Goal: Task Accomplishment & Management: Manage account settings

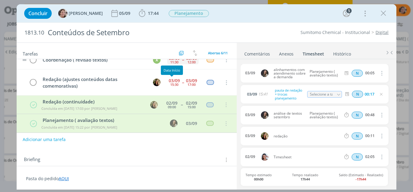
scroll to position [69, 0]
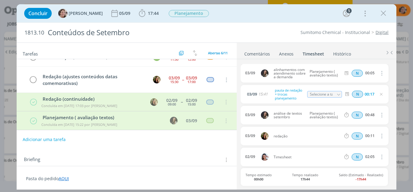
click at [38, 141] on button "Adicionar uma tarefa" at bounding box center [44, 139] width 44 height 11
type input "E"
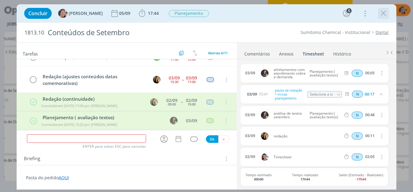
click at [383, 13] on icon "dialog" at bounding box center [383, 13] width 9 height 9
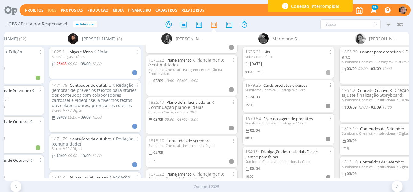
click at [341, 8] on div "Conexão interrompida!" at bounding box center [310, 6] width 85 height 12
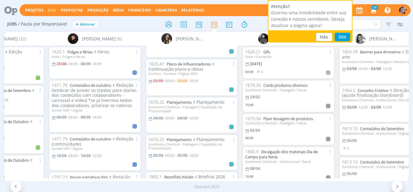
click at [347, 34] on button "Sim" at bounding box center [342, 37] width 15 height 8
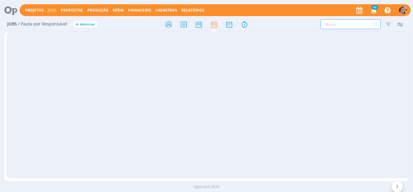
click at [349, 27] on input "text" at bounding box center [351, 24] width 60 height 10
type input "setembro"
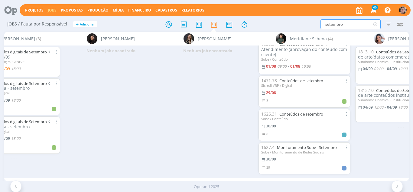
scroll to position [15, 0]
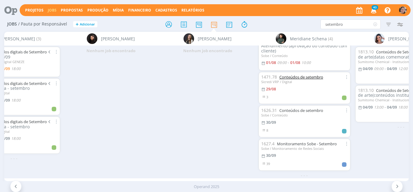
click at [304, 74] on link "Conteúdos de setembro" at bounding box center [302, 76] width 44 height 5
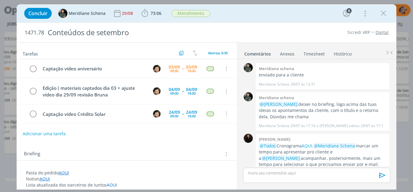
scroll to position [916, 0]
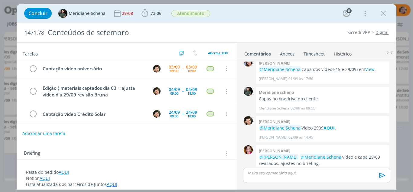
click at [51, 130] on button "Adicionar uma tarefa" at bounding box center [43, 133] width 43 height 10
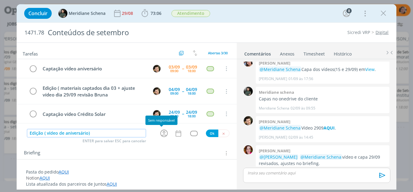
click at [159, 133] on icon "dialog" at bounding box center [163, 132] width 9 height 9
type input "Edição ( vídeo de aniversário)"
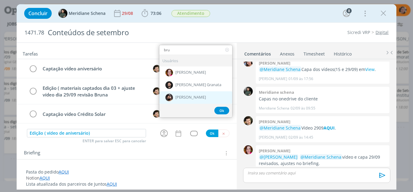
type input "bru"
click at [185, 96] on span "[PERSON_NAME]" at bounding box center [190, 97] width 31 height 5
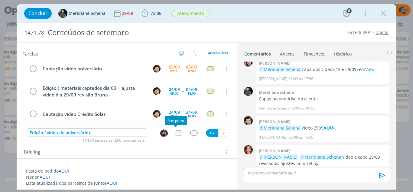
click at [176, 133] on icon "dialog" at bounding box center [179, 133] width 8 height 8
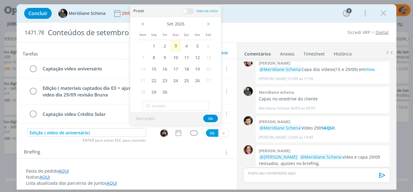
drag, startPoint x: 163, startPoint y: 59, endPoint x: 177, endPoint y: 34, distance: 28.2
click at [164, 59] on span "9" at bounding box center [164, 56] width 11 height 11
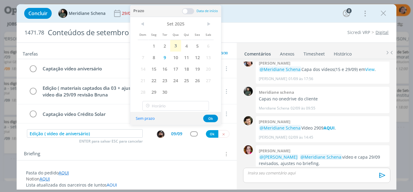
click at [185, 10] on span at bounding box center [188, 11] width 12 height 6
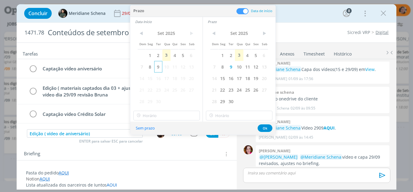
click at [156, 67] on span "9" at bounding box center [158, 66] width 8 height 11
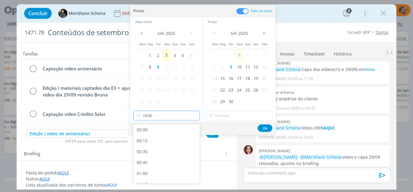
click at [146, 118] on input "18:00" at bounding box center [166, 115] width 67 height 10
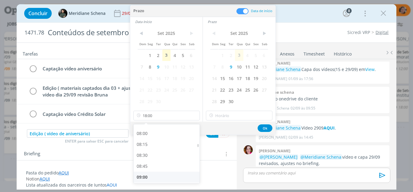
click at [143, 173] on div "09:00" at bounding box center [168, 176] width 68 height 11
type input "09:00"
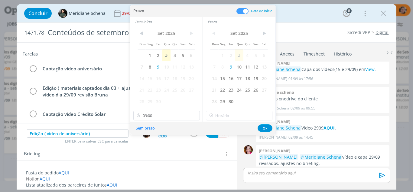
scroll to position [346, 0]
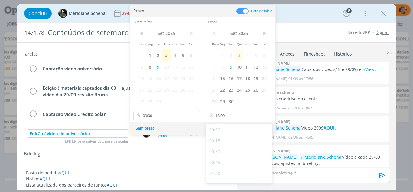
click at [225, 115] on input "18:00" at bounding box center [239, 115] width 67 height 10
click at [226, 131] on div "17:00" at bounding box center [240, 131] width 68 height 11
type input "17:00"
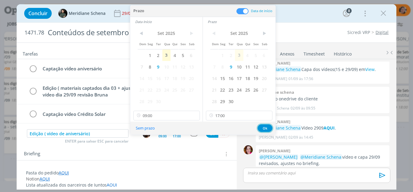
click at [262, 128] on button "Ok" at bounding box center [265, 128] width 15 height 8
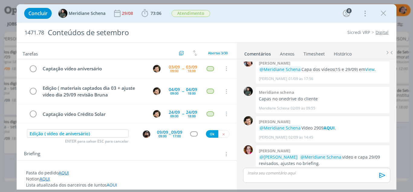
click at [194, 134] on div "dialog" at bounding box center [194, 133] width 8 height 5
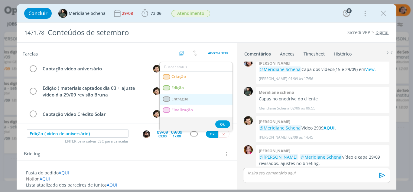
scroll to position [41, 0]
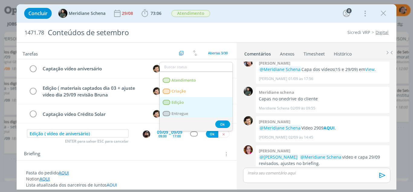
click at [189, 103] on link "Edição" at bounding box center [196, 102] width 73 height 11
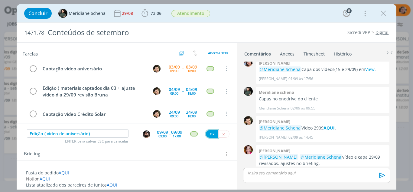
click at [208, 133] on button "Ok" at bounding box center [212, 134] width 12 height 8
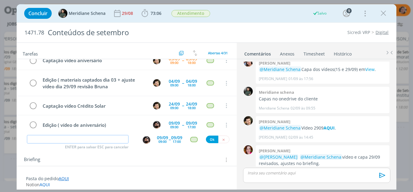
scroll to position [0, 0]
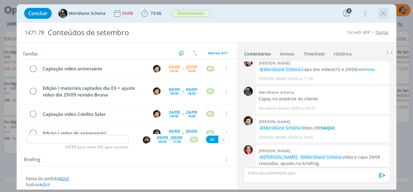
click at [387, 8] on div "dialog" at bounding box center [383, 13] width 11 height 11
click at [383, 12] on icon "dialog" at bounding box center [383, 13] width 9 height 9
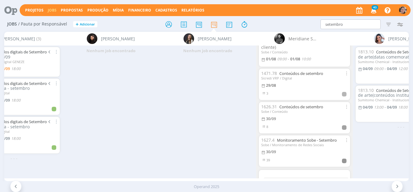
scroll to position [15, 0]
drag, startPoint x: 350, startPoint y: 23, endPoint x: 316, endPoint y: 30, distance: 35.1
click at [316, 29] on div "setembro Filtrar Filtrar Limpar setembro Tipo Jobs e Tarefas Data Personalizado…" at bounding box center [341, 24] width 129 height 10
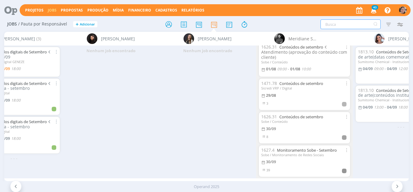
scroll to position [8, 0]
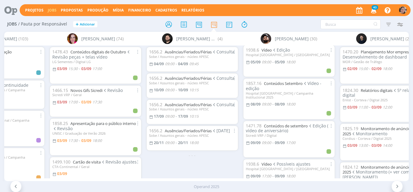
scroll to position [121, 0]
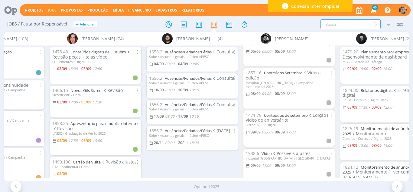
click at [346, 22] on input "text" at bounding box center [351, 24] width 60 height 10
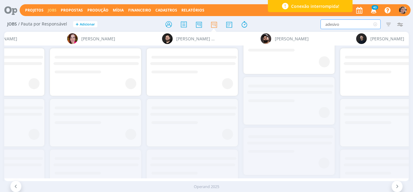
scroll to position [0, 0]
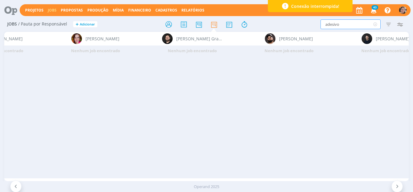
type input "adesivo"
click at [316, 6] on span "Conexão interrompida!" at bounding box center [315, 6] width 48 height 6
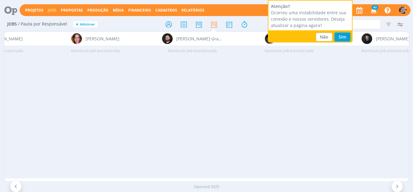
click at [342, 36] on button "Sim" at bounding box center [342, 37] width 15 height 8
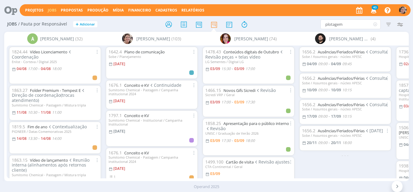
type input "plotagem"
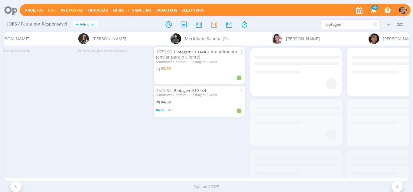
scroll to position [0, 1213]
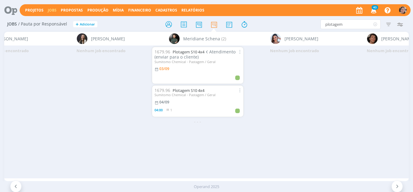
click at [192, 55] on span "Atendimento (enviar para o cliente)" at bounding box center [195, 54] width 81 height 11
click at [194, 53] on link "Plotagem S10 4x4" at bounding box center [189, 51] width 32 height 5
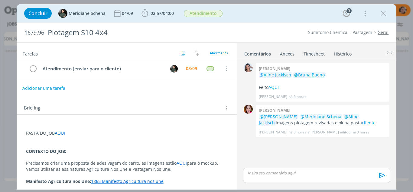
click at [42, 87] on button "Adicionar uma tarefa" at bounding box center [43, 88] width 43 height 10
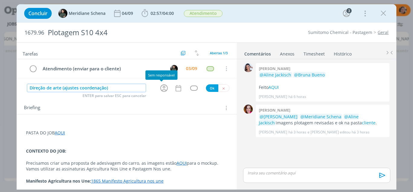
click at [160, 85] on icon "dialog" at bounding box center [164, 88] width 8 height 8
type input "Direção de arte (ajustes coordenação)"
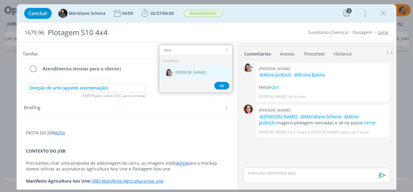
type input "nico"
click at [184, 74] on span "[PERSON_NAME]" at bounding box center [190, 72] width 31 height 5
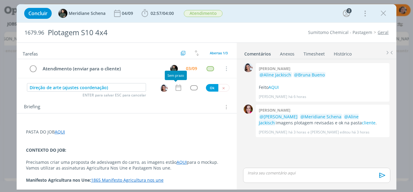
click at [175, 91] on icon "dialog" at bounding box center [179, 88] width 8 height 8
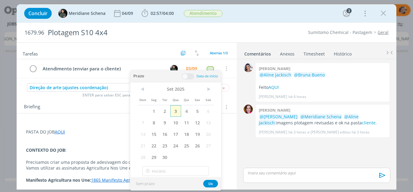
click at [174, 114] on span "3" at bounding box center [175, 110] width 11 height 11
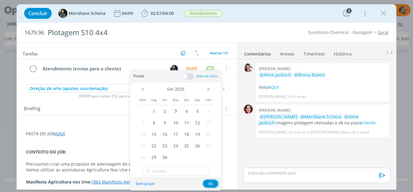
click at [207, 182] on button "Ok" at bounding box center [210, 183] width 15 height 8
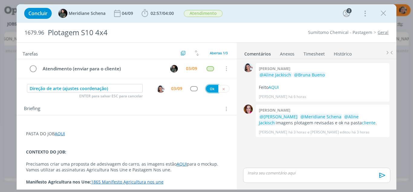
click at [210, 91] on button "Ok" at bounding box center [212, 89] width 12 height 8
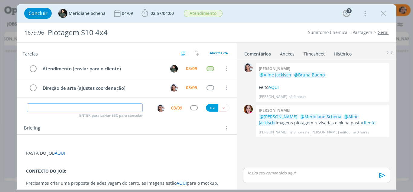
click at [47, 110] on input "dialog" at bounding box center [85, 107] width 116 height 8
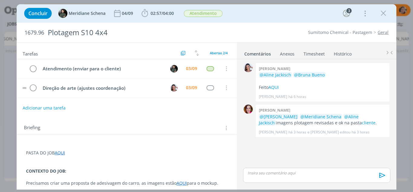
click at [181, 90] on tr "Direção de arte (ajustes coordenação) 03/09 Cancelar" at bounding box center [127, 87] width 221 height 19
click at [172, 88] on img "dialog" at bounding box center [174, 88] width 8 height 8
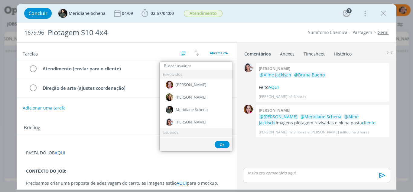
click at [123, 125] on div "Briefing Briefings Predefinidos Versões do Briefing Ver Briefing do Projeto" at bounding box center [128, 128] width 208 height 8
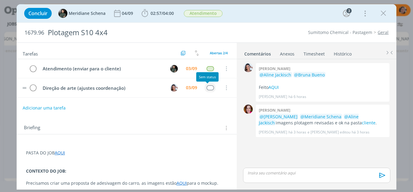
click at [208, 88] on div "dialog" at bounding box center [211, 87] width 8 height 5
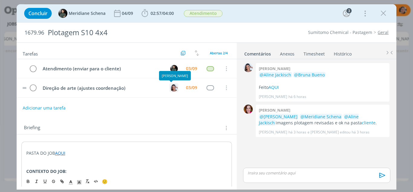
click at [172, 85] on img "dialog" at bounding box center [174, 88] width 8 height 8
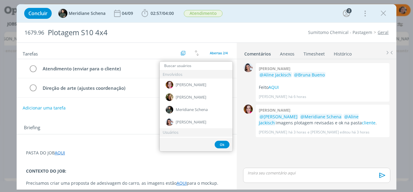
drag, startPoint x: 136, startPoint y: 113, endPoint x: 170, endPoint y: 97, distance: 37.5
click at [139, 111] on div "Adicionar uma tarefa" at bounding box center [127, 107] width 221 height 11
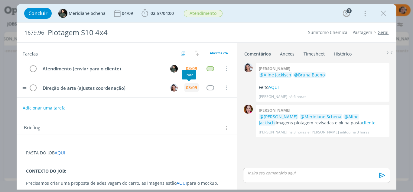
click at [187, 88] on div "03/09" at bounding box center [191, 87] width 11 height 4
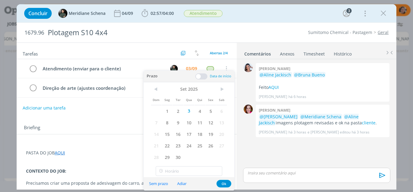
click at [201, 77] on span at bounding box center [201, 76] width 12 height 6
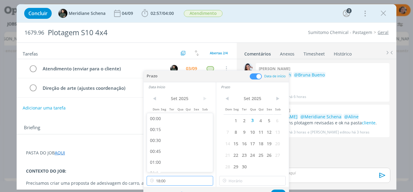
click at [165, 178] on input "18:00" at bounding box center [180, 180] width 67 height 10
click at [167, 127] on div "17:15" at bounding box center [181, 131] width 68 height 11
type input "17:15"
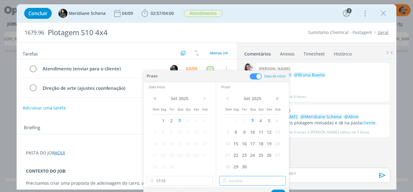
type input "18:00"
click at [238, 180] on input "18:00" at bounding box center [252, 180] width 67 height 10
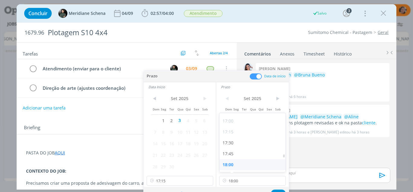
click at [234, 164] on div "18:00" at bounding box center [254, 164] width 68 height 11
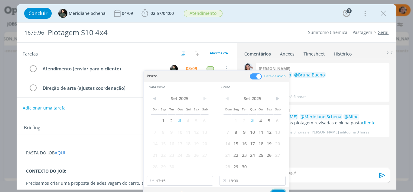
click at [276, 190] on button "Ok" at bounding box center [278, 193] width 15 height 8
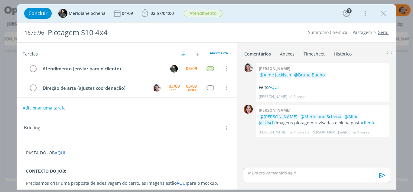
click at [62, 164] on p "dialog" at bounding box center [127, 165] width 202 height 6
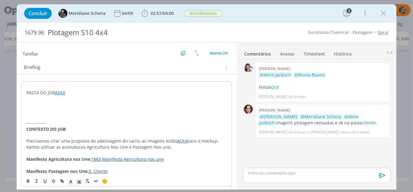
scroll to position [61, 0]
click at [36, 116] on p "dialog" at bounding box center [126, 116] width 201 height 6
click at [57, 116] on p "03.09.25" at bounding box center [127, 116] width 202 height 6
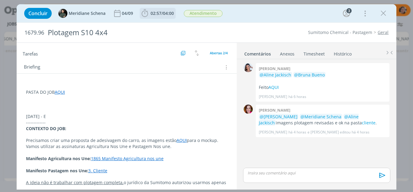
click at [143, 14] on icon "dialog" at bounding box center [144, 13] width 9 height 9
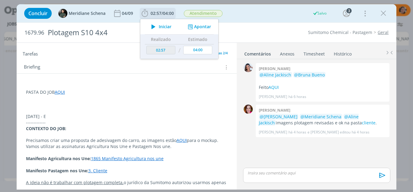
click at [159, 25] on span "Iniciar" at bounding box center [165, 27] width 13 height 4
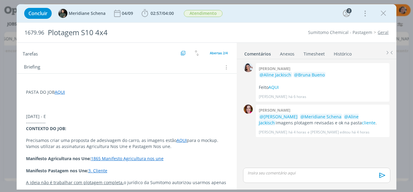
click at [55, 120] on p "-------------" at bounding box center [127, 122] width 202 height 6
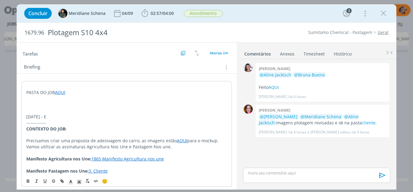
click at [54, 118] on p "03.09.25 - E" at bounding box center [126, 116] width 201 height 6
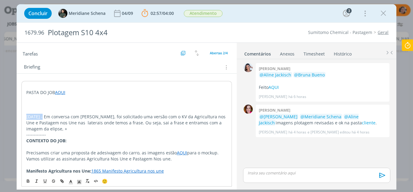
drag, startPoint x: 43, startPoint y: 116, endPoint x: 21, endPoint y: 118, distance: 22.5
click at [28, 181] on icon "dialog" at bounding box center [28, 181] width 2 height 1
click at [80, 184] on span "dialog" at bounding box center [79, 180] width 8 height 7
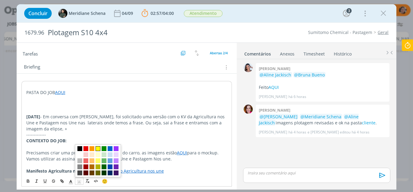
click at [99, 150] on span "dialog" at bounding box center [98, 148] width 5 height 5
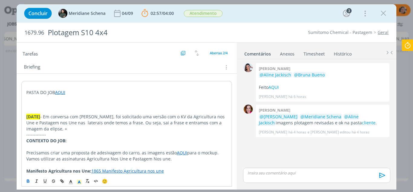
click at [79, 131] on p "-------------" at bounding box center [126, 134] width 201 height 6
click at [52, 128] on p "03.09.25 - Em conversa com Alexandre, foi solicitado uma versão com o KV da Agr…" at bounding box center [126, 122] width 201 height 18
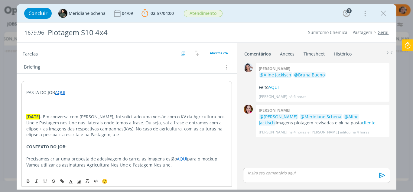
click at [206, 131] on p "03.09.25 - Em conversa com Alexandre, foi solicitado uma versão com o KV da Agr…" at bounding box center [126, 125] width 201 height 24
click at [95, 134] on p "03.09.25 - Em conversa com Alexandre, foi solicitado uma versão com o KV da Agr…" at bounding box center [126, 125] width 201 height 24
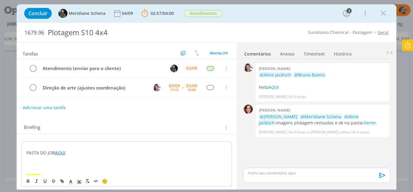
scroll to position [0, 0]
click at [403, 47] on icon at bounding box center [407, 45] width 11 height 12
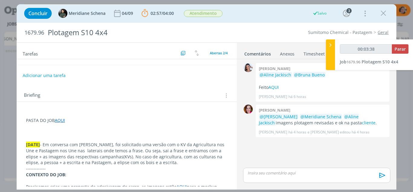
scroll to position [61, 0]
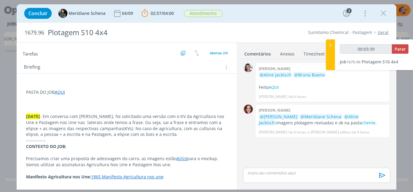
click at [151, 133] on p "03.09.25 - Em conversa com Alexandre, foi solicitado uma versão com o KV da Agr…" at bounding box center [127, 125] width 202 height 24
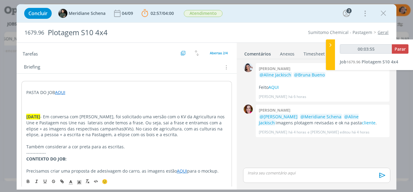
type input "00:03:56"
click at [402, 49] on span "Parar" at bounding box center [400, 49] width 11 height 6
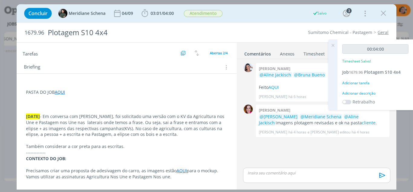
click at [333, 47] on icon at bounding box center [333, 45] width 11 height 12
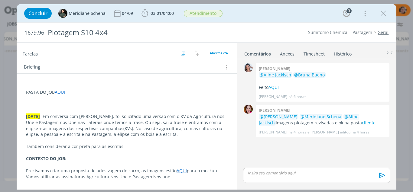
click at [319, 55] on link "Timesheet" at bounding box center [314, 52] width 22 height 9
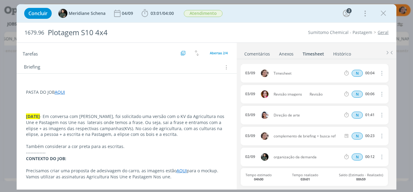
click at [381, 72] on icon "dialog" at bounding box center [381, 72] width 7 height 7
click at [359, 93] on link "Editar" at bounding box center [365, 94] width 48 height 10
drag, startPoint x: 279, startPoint y: 75, endPoint x: 240, endPoint y: 79, distance: 38.9
click at [240, 79] on div "0 Nicole bartz @Aline Jackisch @Bruna Bueno Feito AQUI Nicole Bartz há 6 horas …" at bounding box center [317, 123] width 160 height 129
click at [381, 72] on icon "dialog" at bounding box center [381, 73] width 5 height 5
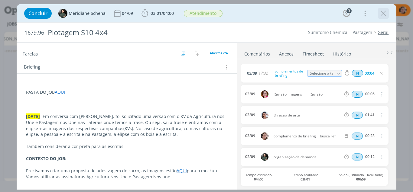
click at [381, 15] on icon "dialog" at bounding box center [383, 13] width 9 height 9
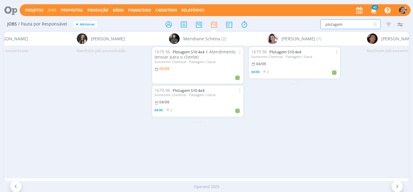
drag, startPoint x: 345, startPoint y: 23, endPoint x: 299, endPoint y: 25, distance: 46.7
click at [299, 25] on div "plotagem Filtrar Filtrar Limpar plotagem Tipo Jobs e Tarefas Data Personalizado…" at bounding box center [341, 24] width 129 height 10
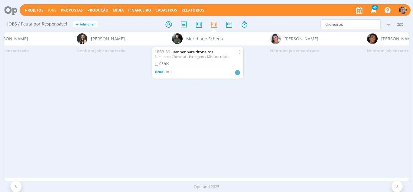
click at [201, 51] on link "Banner para droneiros" at bounding box center [193, 51] width 41 height 5
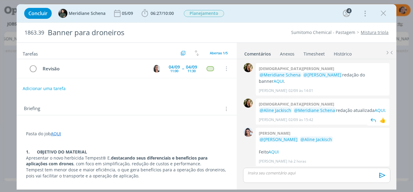
scroll to position [55, 0]
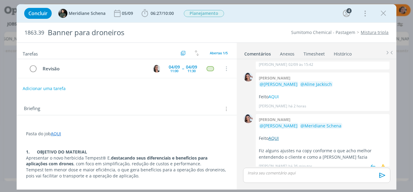
click at [274, 135] on link "AQUI" at bounding box center [274, 138] width 10 height 6
click at [382, 12] on icon "dialog" at bounding box center [383, 13] width 9 height 9
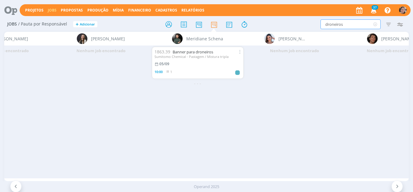
drag, startPoint x: 358, startPoint y: 26, endPoint x: 276, endPoint y: 37, distance: 82.1
click at [277, 34] on div "Jobs / Pauta por Responsável + Adicionar droneiros Filtrar Filtrar Limpar drone…" at bounding box center [206, 106] width 413 height 178
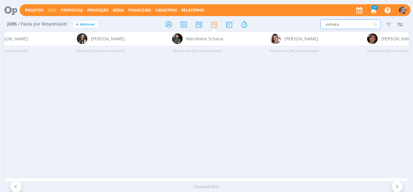
drag, startPoint x: 308, startPoint y: 30, endPoint x: 293, endPoint y: 31, distance: 14.3
click at [293, 31] on div "Jobs / Pauta por Responsável + Adicionar vinheta Filtrar Filtrar Limpar vinheta…" at bounding box center [206, 24] width 405 height 15
type input "p"
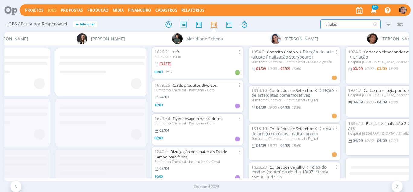
type input "pílulas"
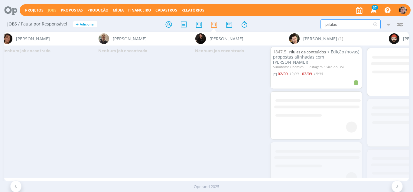
scroll to position [0, 1576]
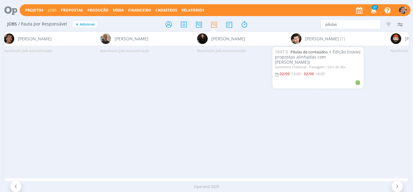
click at [324, 54] on span "Edição (novas propostas alinhadas com Alexandre)" at bounding box center [318, 57] width 86 height 16
click at [323, 52] on link "Pílulas de conteúdos" at bounding box center [309, 51] width 37 height 5
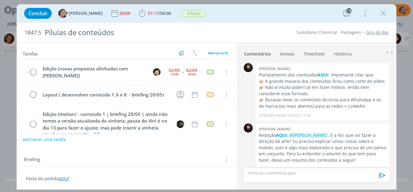
scroll to position [974, 0]
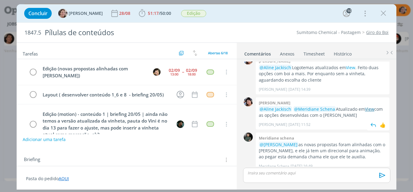
click at [368, 106] on link "View" at bounding box center [369, 109] width 9 height 6
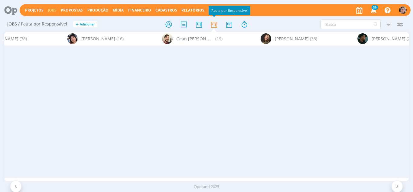
scroll to position [0, 1226]
